Goal: Task Accomplishment & Management: Use online tool/utility

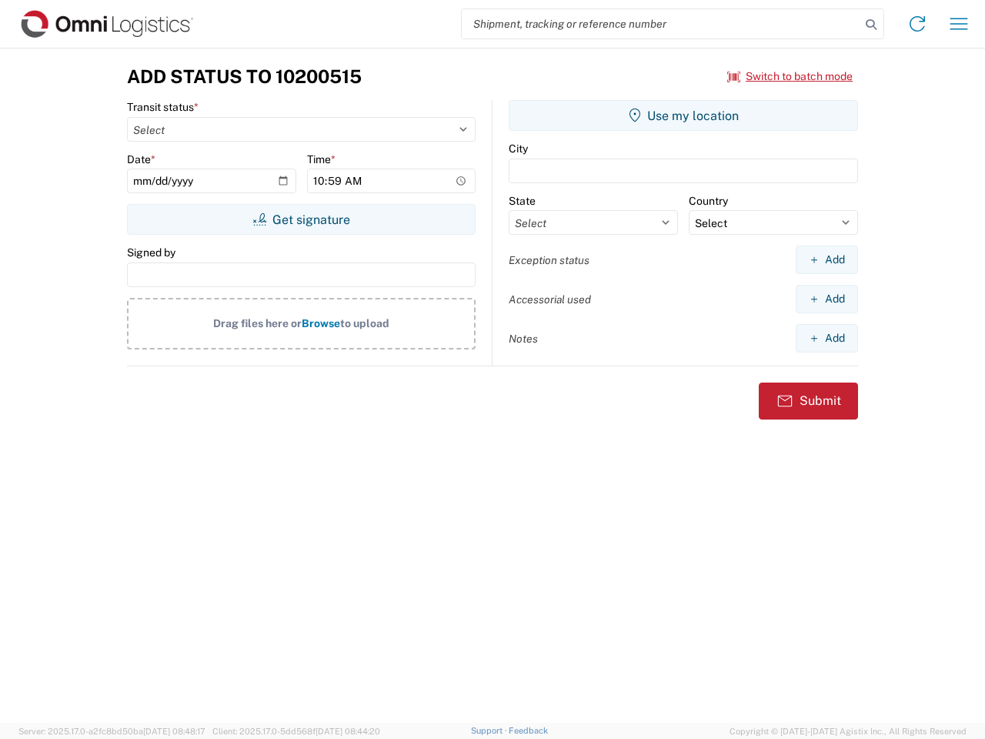
click at [661, 24] on input "search" at bounding box center [661, 23] width 399 height 29
click at [871, 25] on icon at bounding box center [871, 25] width 22 height 22
click at [917, 24] on icon at bounding box center [917, 24] width 25 height 25
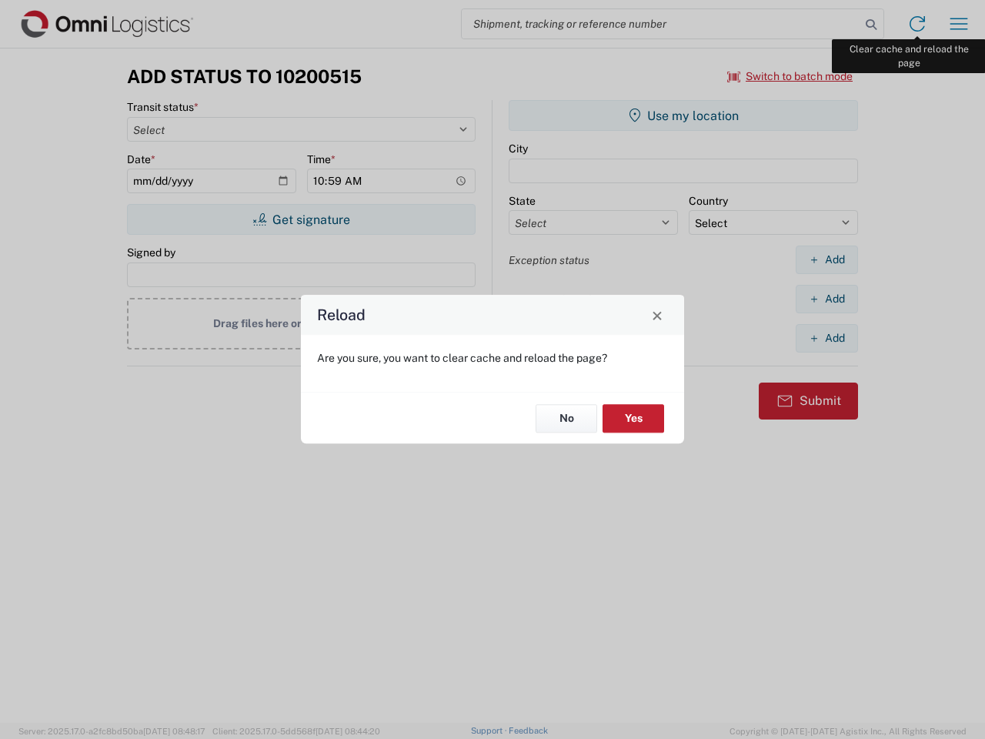
click at [959, 24] on div "Reload Are you sure, you want to clear cache and reload the page? No Yes" at bounding box center [492, 369] width 985 height 739
click at [790, 76] on div "Reload Are you sure, you want to clear cache and reload the page? No Yes" at bounding box center [492, 369] width 985 height 739
click at [301, 219] on div "Reload Are you sure, you want to clear cache and reload the page? No Yes" at bounding box center [492, 369] width 985 height 739
click at [683, 115] on div "Reload Are you sure, you want to clear cache and reload the page? No Yes" at bounding box center [492, 369] width 985 height 739
click at [827, 259] on div "Reload Are you sure, you want to clear cache and reload the page? No Yes" at bounding box center [492, 369] width 985 height 739
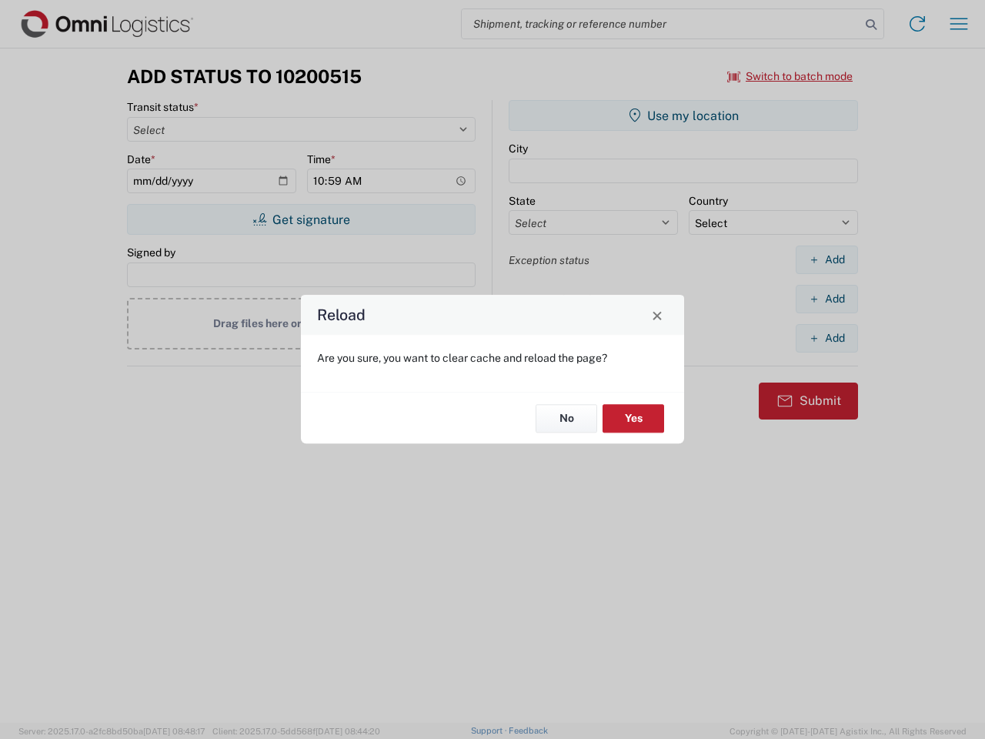
click at [827, 299] on div "Reload Are you sure, you want to clear cache and reload the page? No Yes" at bounding box center [492, 369] width 985 height 739
click at [827, 338] on div "Reload Are you sure, you want to clear cache and reload the page? No Yes" at bounding box center [492, 369] width 985 height 739
